Goal: Information Seeking & Learning: Learn about a topic

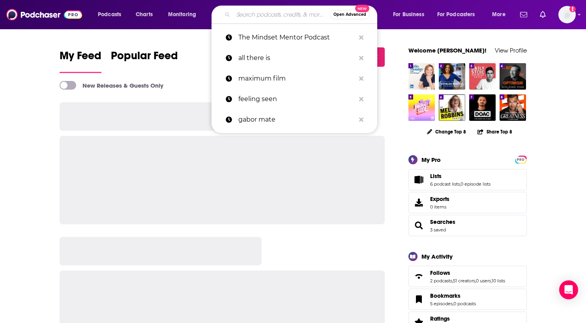
click at [260, 16] on input "Search podcasts, credits, & more..." at bounding box center [281, 14] width 97 height 13
paste input "[PERSON_NAME]"
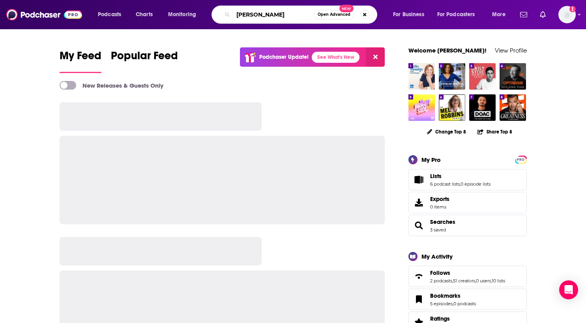
type input "[PERSON_NAME]"
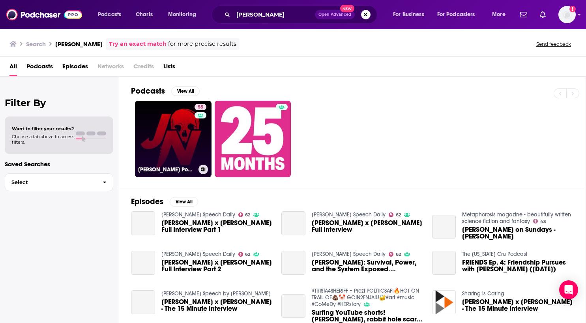
click at [182, 150] on link "55 [PERSON_NAME] Podcast" at bounding box center [173, 139] width 77 height 77
